Goal: Use online tool/utility: Utilize a website feature to perform a specific function

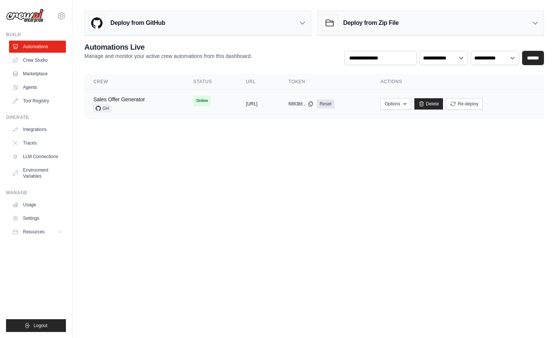
click at [126, 96] on div "Sales Offer Generator" at bounding box center [119, 100] width 52 height 8
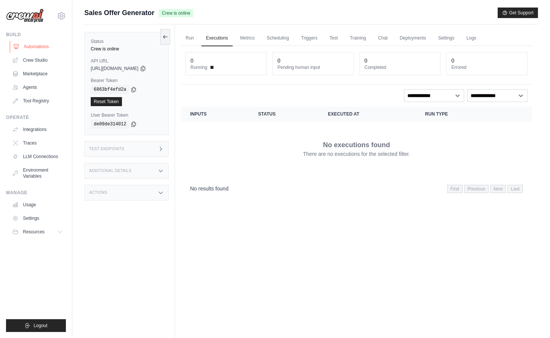
click at [53, 45] on link "Automations" at bounding box center [38, 47] width 57 height 12
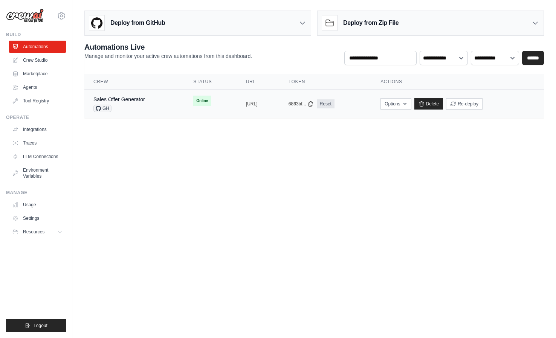
click at [140, 96] on div "Sales Offer Generator" at bounding box center [119, 100] width 52 height 8
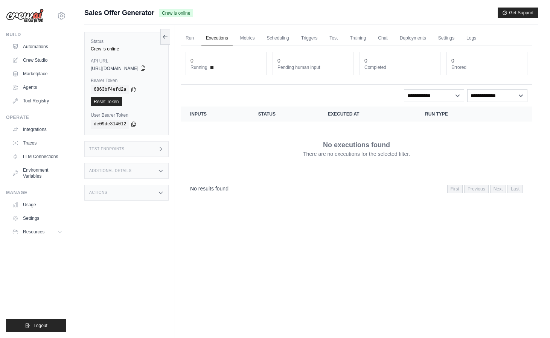
click at [146, 69] on icon at bounding box center [143, 68] width 6 height 6
click at [194, 36] on link "Run" at bounding box center [189, 38] width 17 height 16
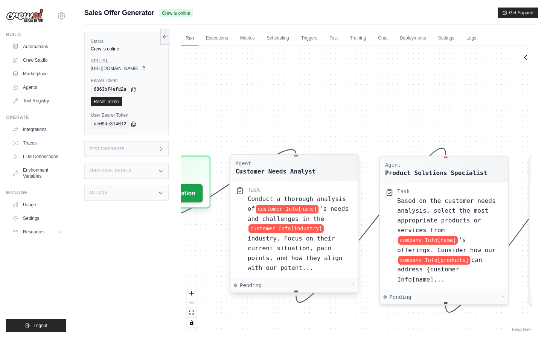
click at [306, 254] on div "Conduct a thorough analysis of customer Info[name] 's needs and challenges in t…" at bounding box center [300, 233] width 105 height 79
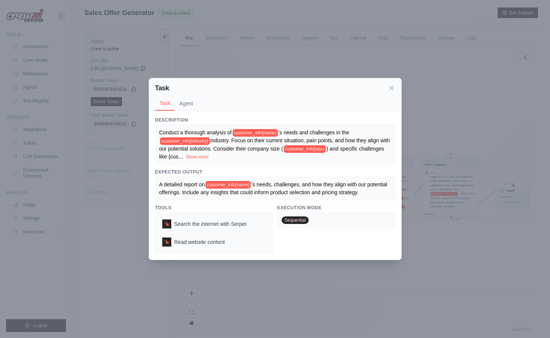
scroll to position [2, 0]
click at [209, 157] on button "Show more" at bounding box center [197, 157] width 23 height 6
click at [410, 150] on div "Task Task Agent Description Conduct a thorough analysis of customer_info[name] …" at bounding box center [275, 169] width 550 height 338
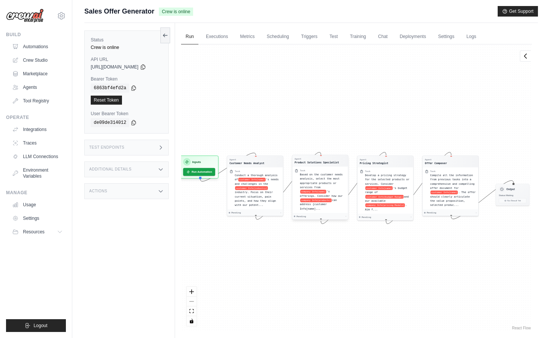
click at [320, 200] on span "company Info[products]" at bounding box center [315, 200] width 31 height 4
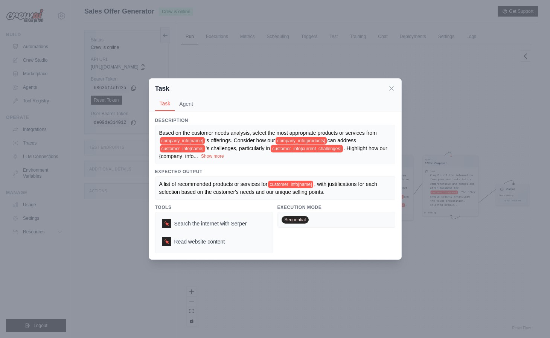
click at [223, 153] on div "Based on the customer needs analysis, select the most appropriate products or s…" at bounding box center [275, 144] width 232 height 31
click at [223, 154] on button "Show more" at bounding box center [212, 156] width 23 height 6
click at [192, 99] on button "Agent" at bounding box center [186, 103] width 23 height 14
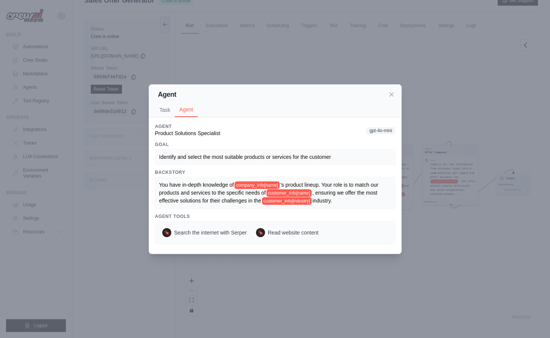
scroll to position [23, 0]
click at [394, 50] on div "Agent Task Agent Description Based on the customer needs analysis, select the m…" at bounding box center [275, 169] width 550 height 338
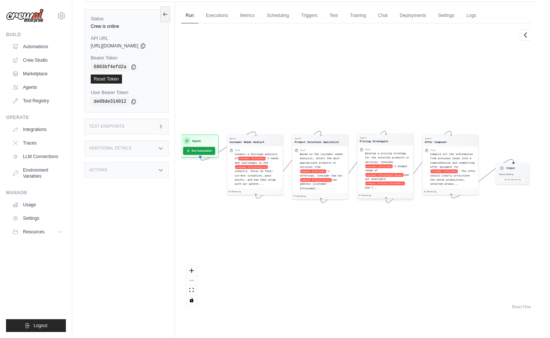
click at [382, 158] on span "Develop a pricing strategy for the selected products or services. Consider" at bounding box center [387, 158] width 44 height 12
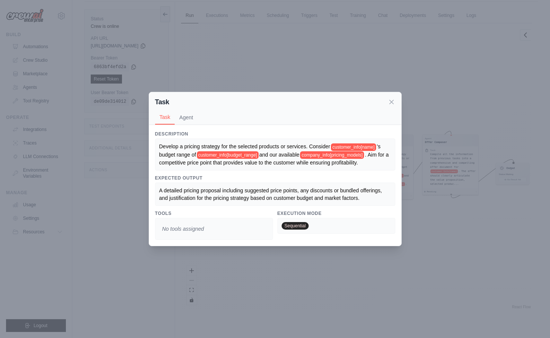
click at [417, 165] on div "Task Task Agent Description Develop a pricing strategy for the selected product…" at bounding box center [275, 169] width 550 height 338
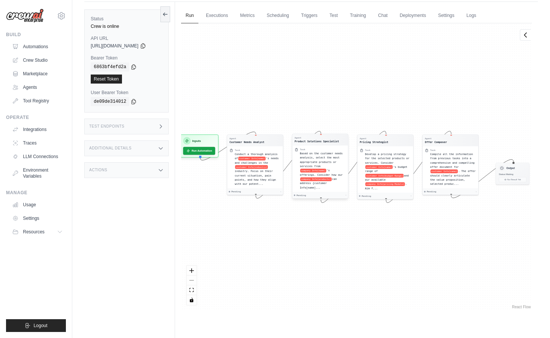
click at [317, 166] on span "Based on the customer needs analysis, select the most appropriate products or s…" at bounding box center [321, 160] width 43 height 16
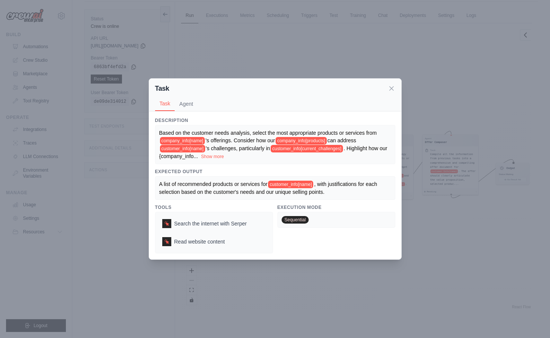
click at [416, 198] on div "Task Task Agent Description Based on the customer needs analysis, select the mo…" at bounding box center [275, 169] width 550 height 338
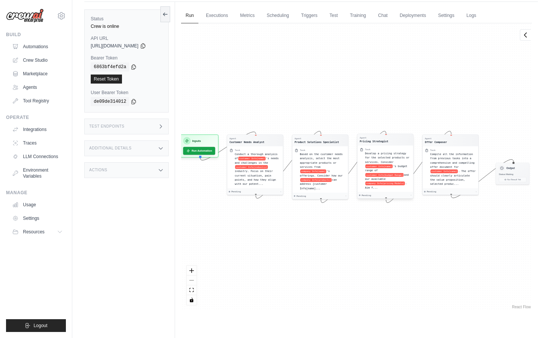
click at [396, 170] on div "Develop a pricing strategy for the selected products or services. Consider cust…" at bounding box center [388, 170] width 46 height 38
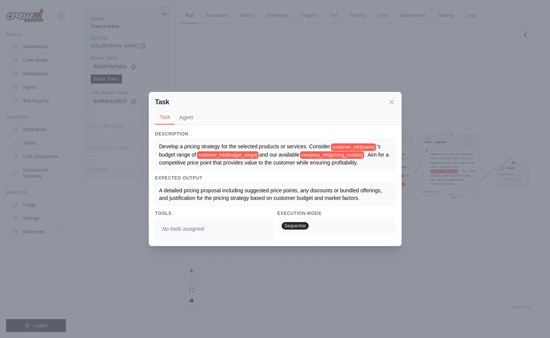
click at [421, 188] on div "Task Task Agent Description Develop a pricing strategy for the selected product…" at bounding box center [275, 169] width 550 height 338
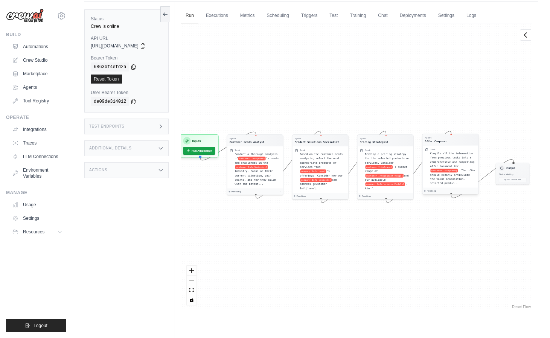
click at [457, 158] on span "Compile all the information from previous tasks into a comprehensive and compel…" at bounding box center [452, 160] width 44 height 16
click at [457, 158] on span "Compile all the information from previous tasks into a comprehensive and compel…" at bounding box center [451, 160] width 44 height 16
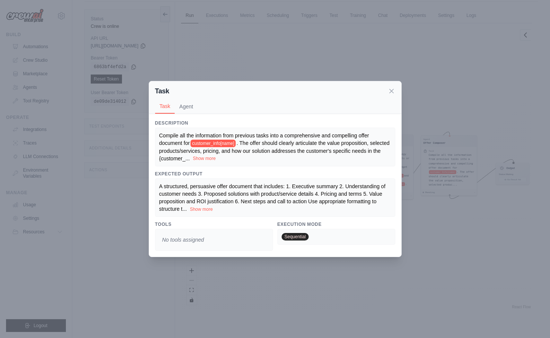
click at [216, 157] on button "Show more" at bounding box center [204, 158] width 23 height 6
click at [190, 101] on button "Agent" at bounding box center [186, 106] width 23 height 14
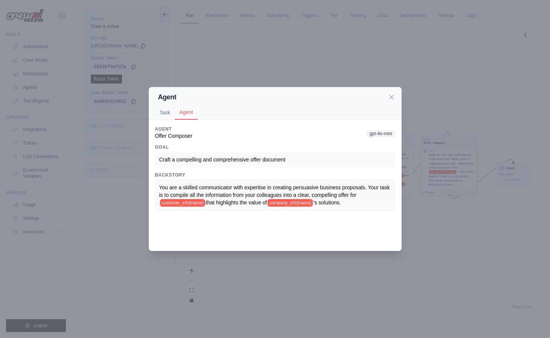
click at [303, 53] on div "Agent Task Agent Description Compile all the information from previous tasks in…" at bounding box center [275, 169] width 550 height 338
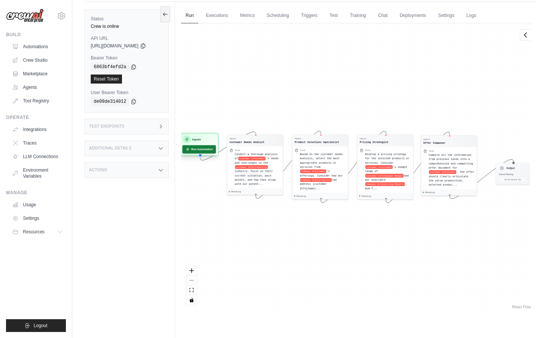
click at [209, 149] on button "Run Automation" at bounding box center [198, 149] width 33 height 8
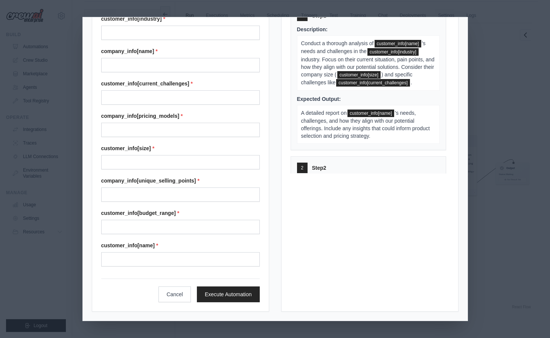
scroll to position [0, 0]
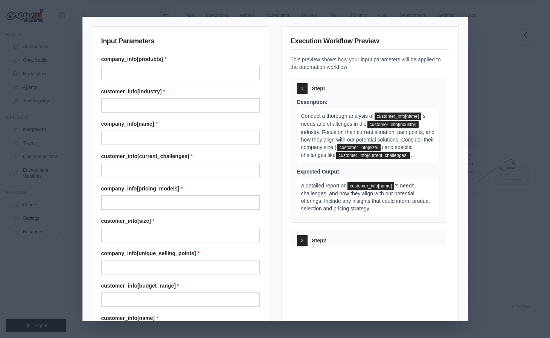
click at [478, 69] on div "Input Parameters company_info[products] * customer_info[industry] * company_inf…" at bounding box center [275, 169] width 550 height 338
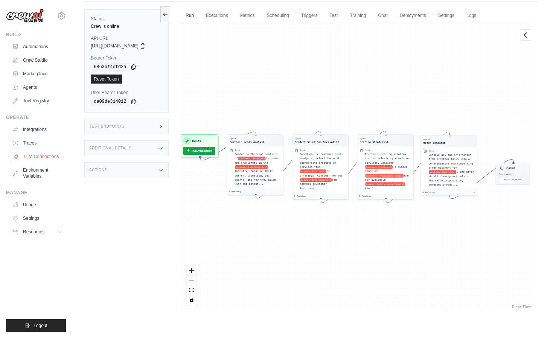
click at [44, 160] on link "LLM Connections" at bounding box center [38, 157] width 57 height 12
